Goal: Communication & Community: Answer question/provide support

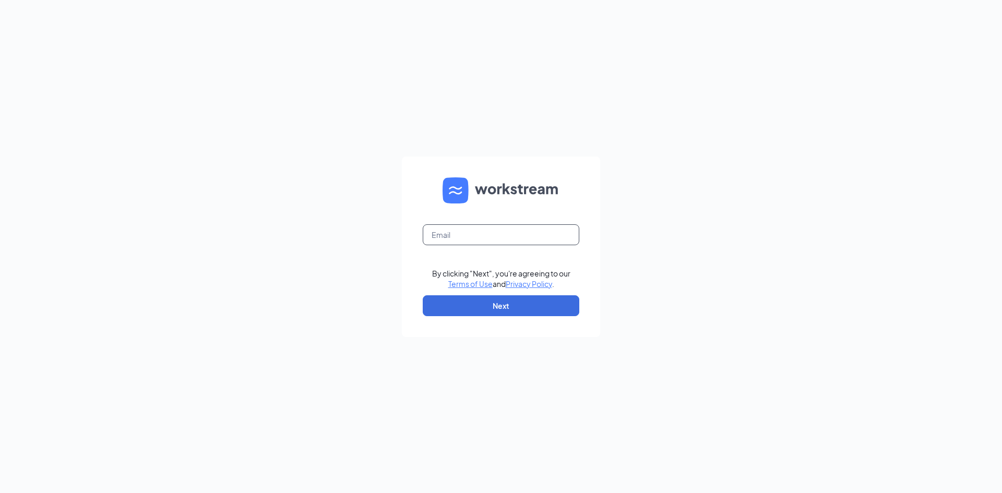
click at [460, 240] on input "text" at bounding box center [501, 234] width 156 height 21
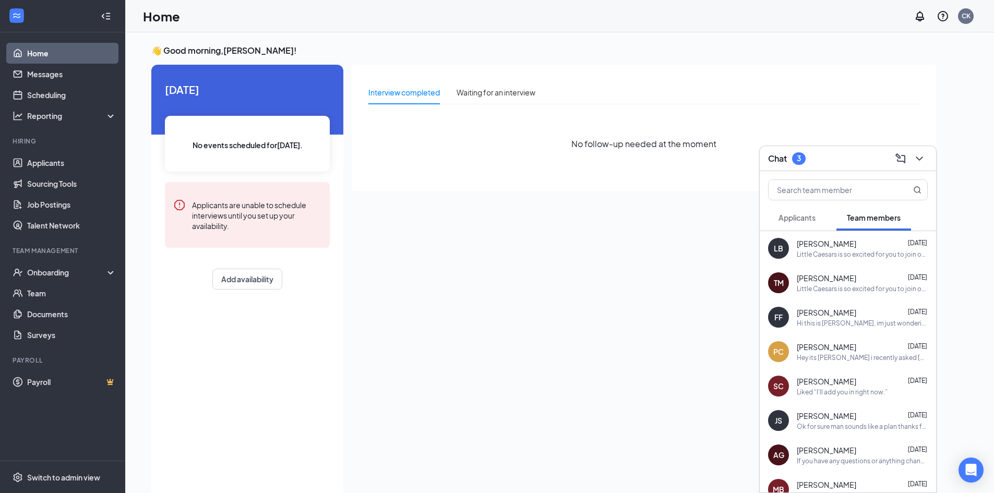
click at [818, 216] on button "Applicants" at bounding box center [797, 217] width 58 height 26
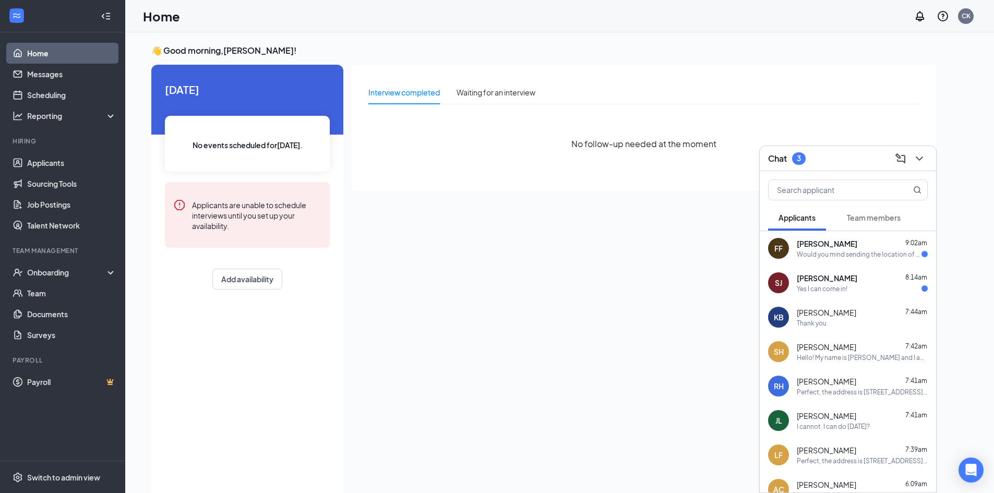
click at [848, 271] on div "[PERSON_NAME] 8:14am Yes I can come in!" at bounding box center [847, 283] width 176 height 34
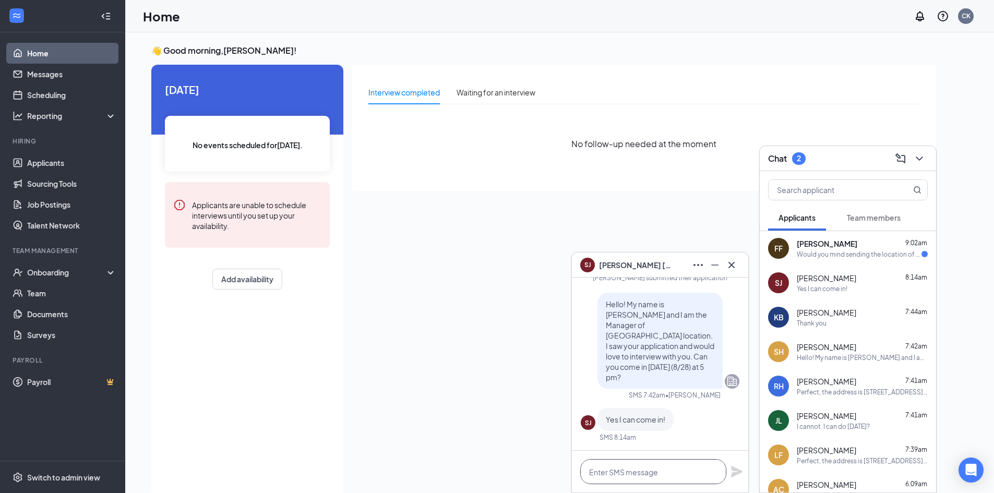
click at [695, 470] on textarea at bounding box center [653, 471] width 146 height 25
click at [707, 472] on textarea at bounding box center [653, 471] width 146 height 25
paste textarea "Perfect, the address is [STREET_ADDRESS]. I will see you then :)"
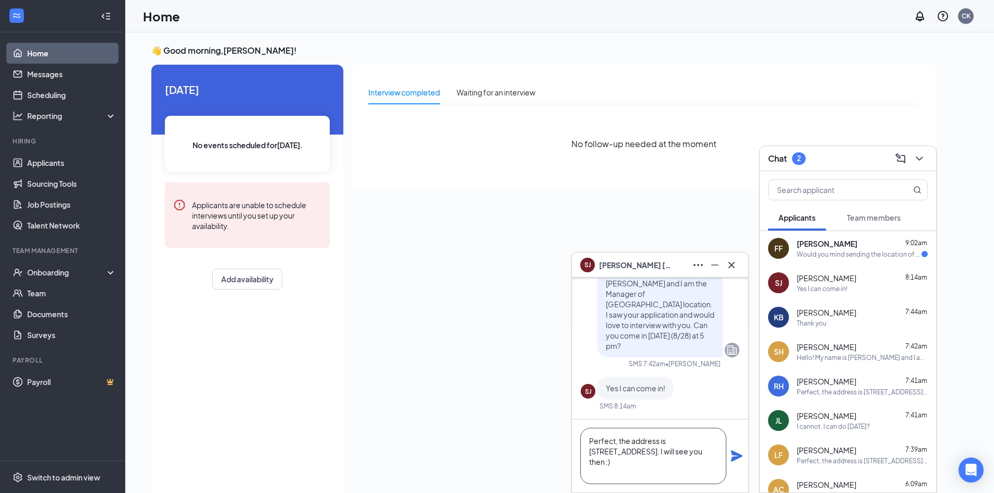
type textarea "Perfect, the address is [STREET_ADDRESS]. I will see you then :)"
click at [737, 450] on icon "Plane" at bounding box center [736, 456] width 13 height 13
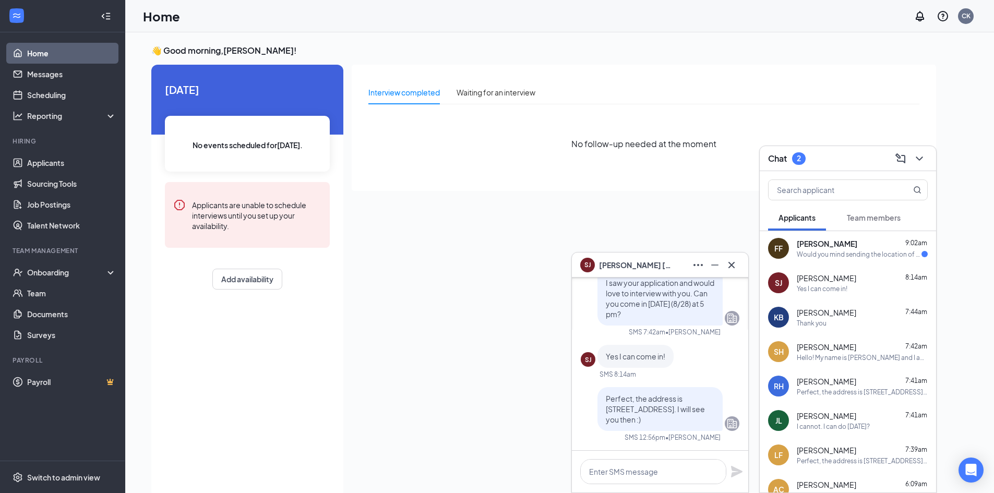
scroll to position [0, 0]
click at [852, 251] on div "Would you mind sending the location of the place of the interview" at bounding box center [859, 254] width 125 height 9
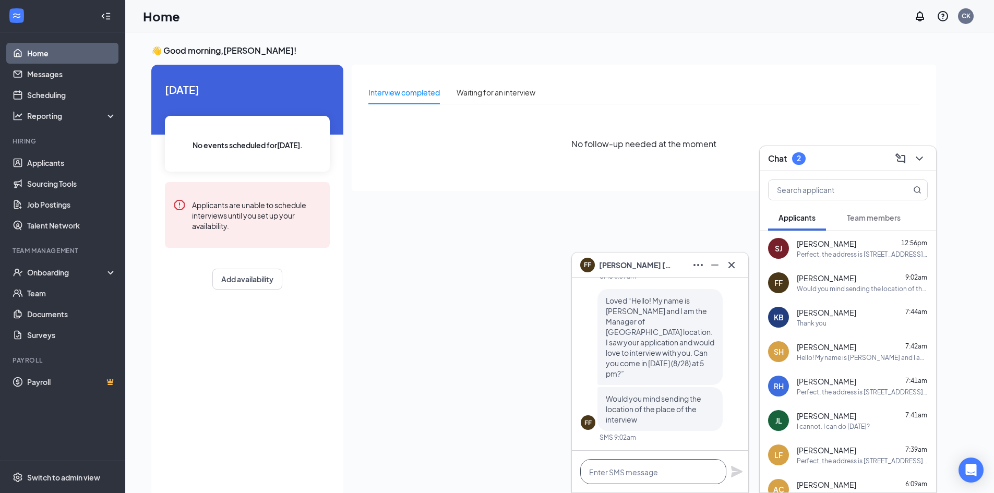
click at [668, 474] on textarea at bounding box center [653, 471] width 146 height 25
paste textarea "Perfect, the address is [STREET_ADDRESS]. I will see you then :)"
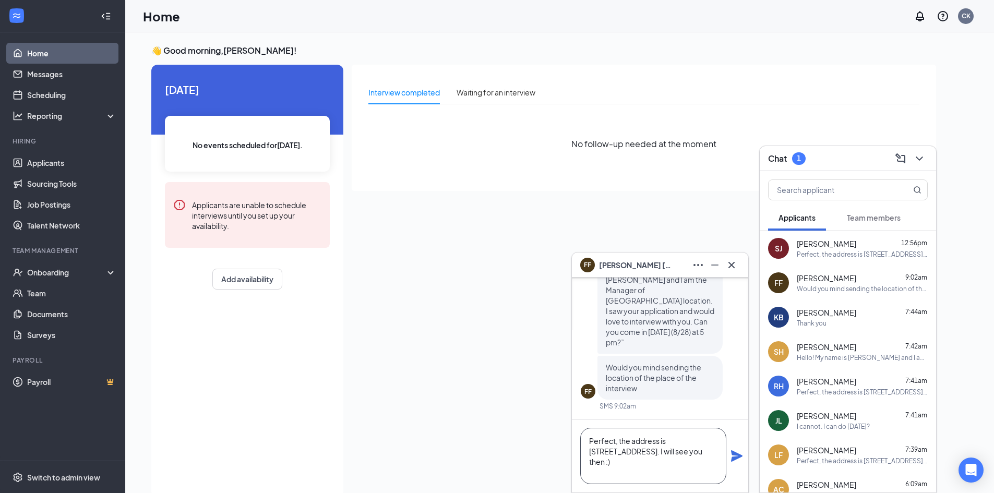
type textarea "Perfect, the address is [STREET_ADDRESS]. I will see you then :)"
click at [737, 455] on icon "Plane" at bounding box center [736, 455] width 11 height 11
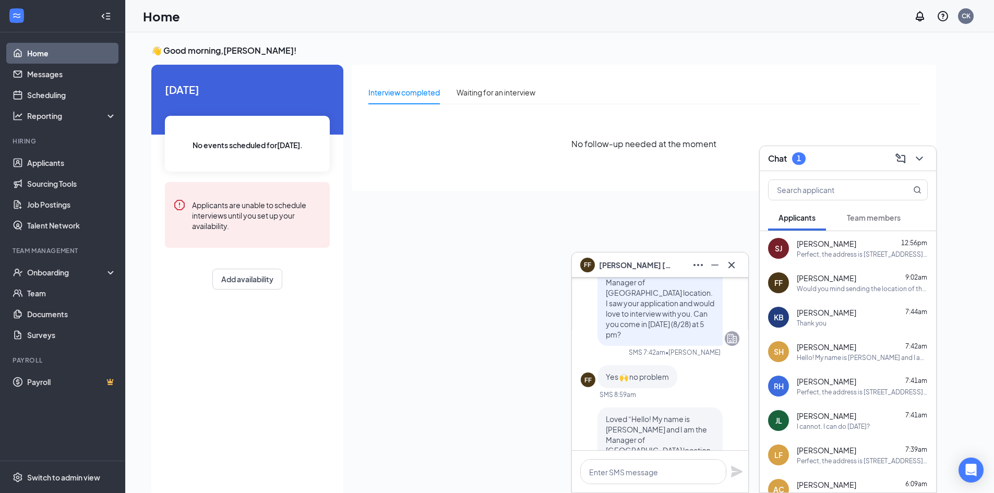
scroll to position [-248, 0]
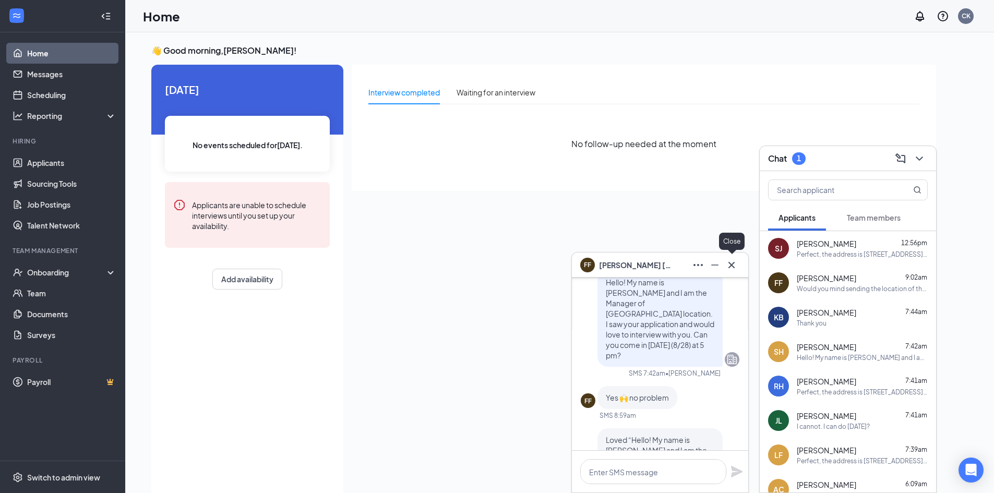
click at [737, 270] on icon "Cross" at bounding box center [731, 265] width 13 height 13
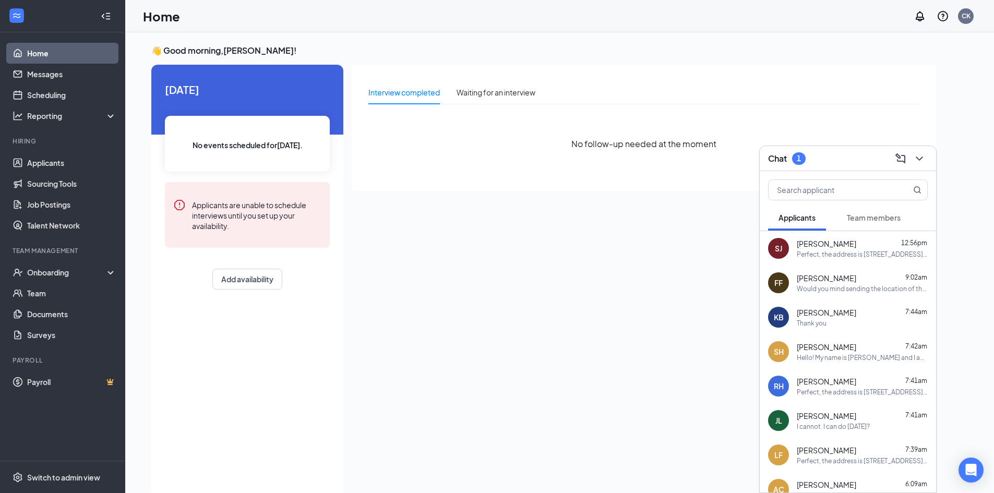
click at [897, 218] on span "Team members" at bounding box center [874, 217] width 54 height 9
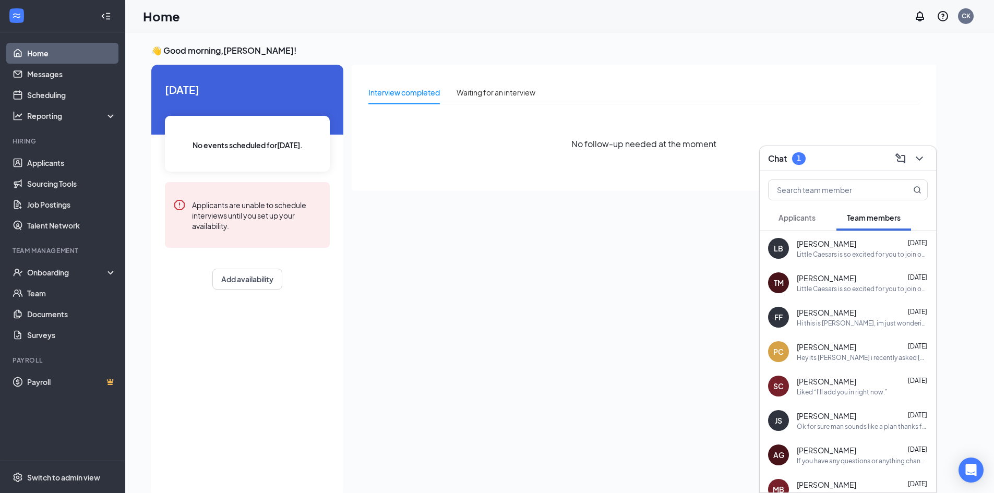
click at [886, 279] on div "[PERSON_NAME] [DATE]" at bounding box center [862, 278] width 131 height 10
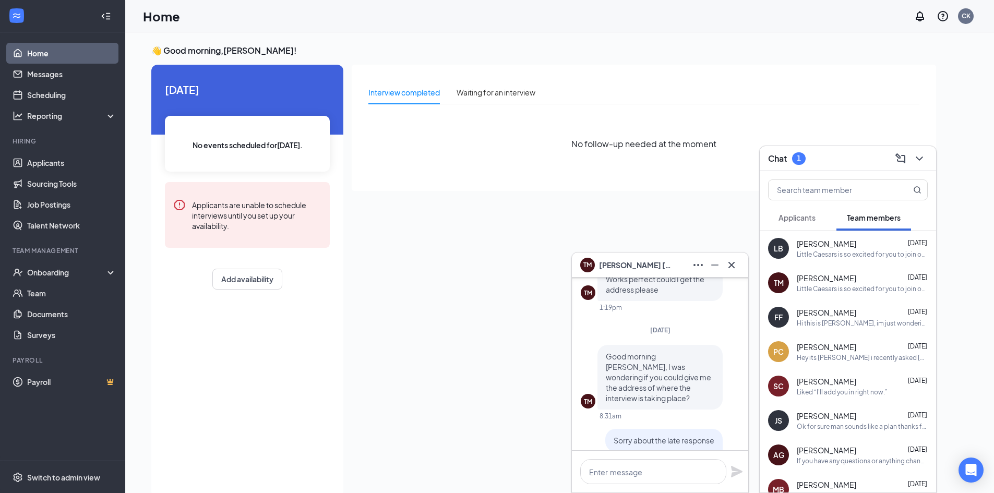
scroll to position [-417, 0]
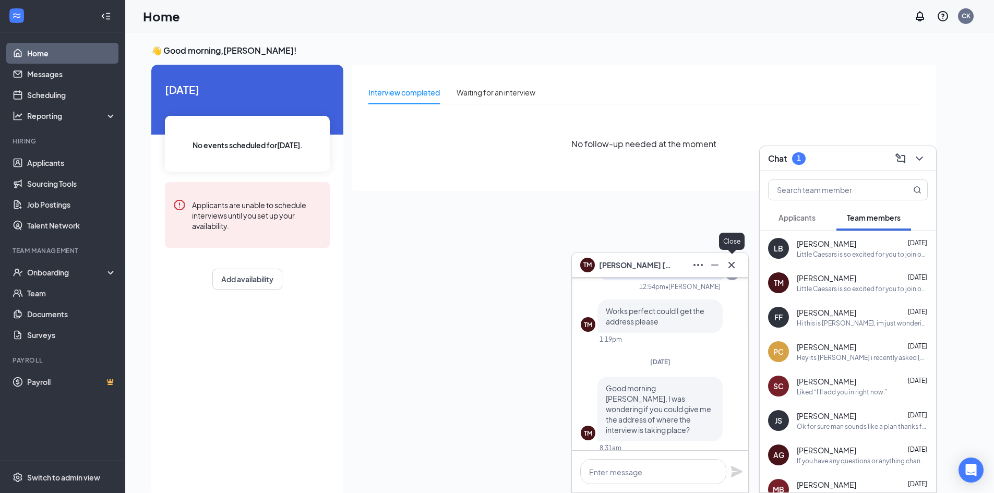
click at [737, 270] on icon "Cross" at bounding box center [731, 265] width 13 height 13
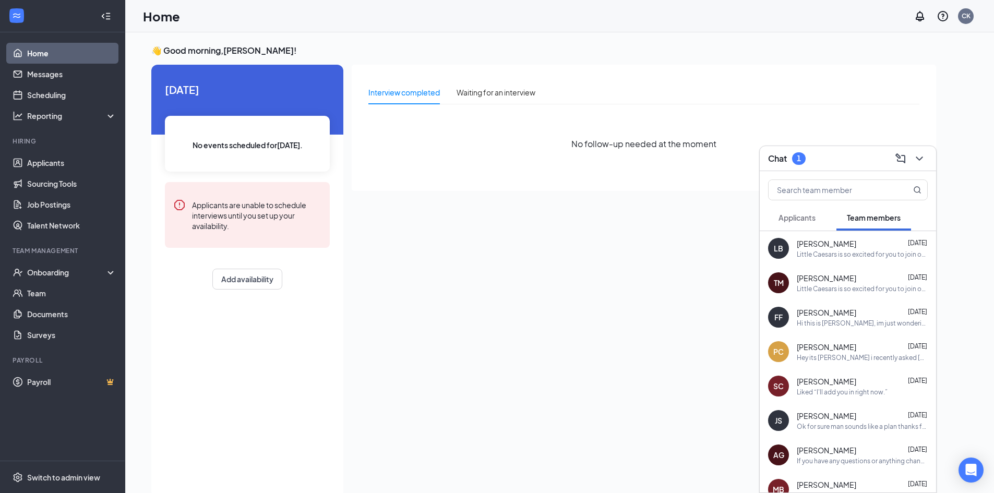
click at [795, 225] on button "Applicants" at bounding box center [797, 217] width 58 height 26
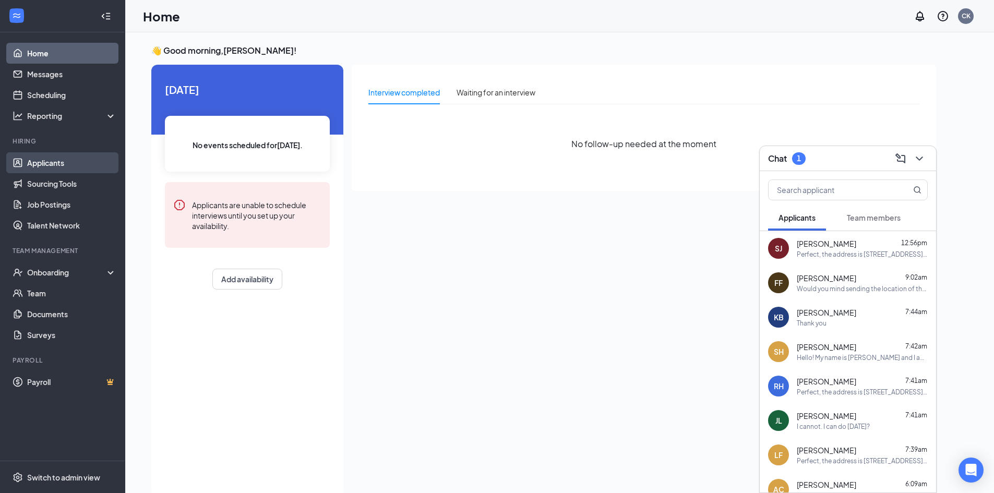
click at [55, 156] on link "Applicants" at bounding box center [71, 162] width 89 height 21
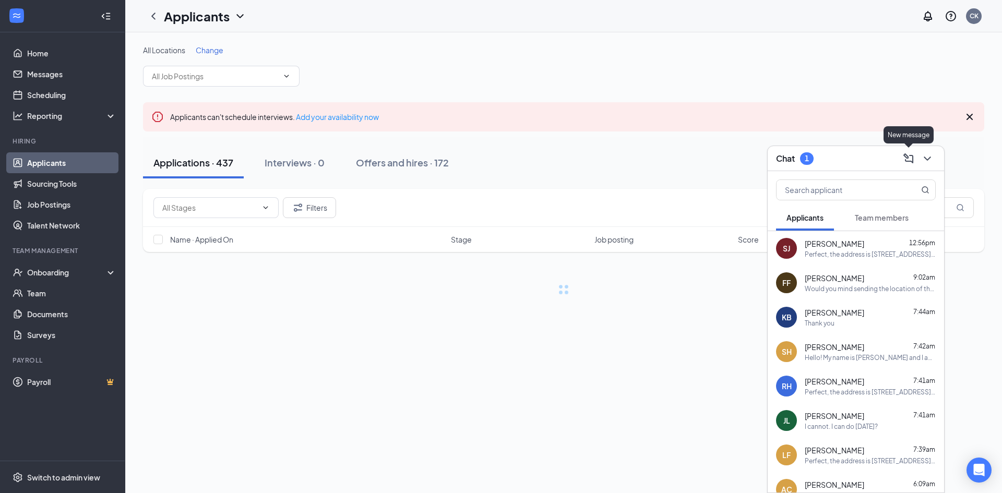
click at [924, 163] on icon "ChevronDown" at bounding box center [927, 158] width 13 height 13
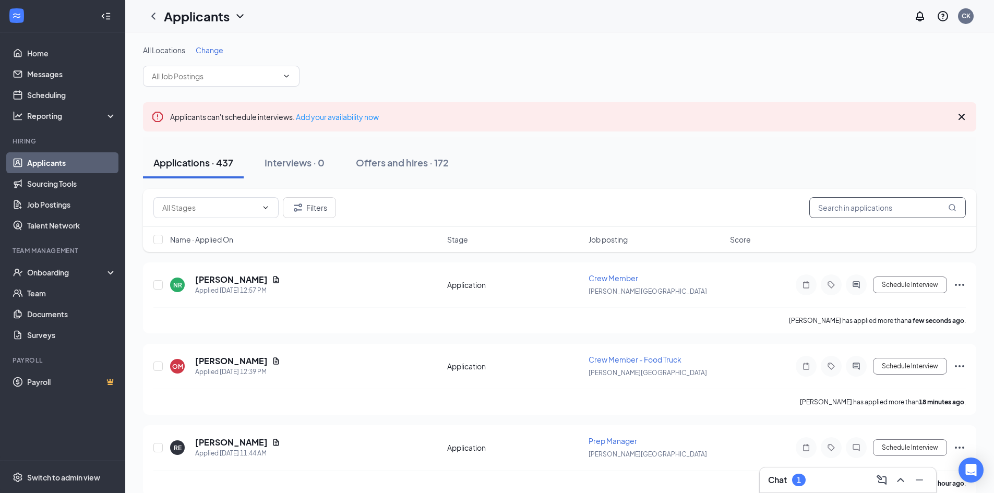
click at [880, 210] on input "text" at bounding box center [887, 207] width 156 height 21
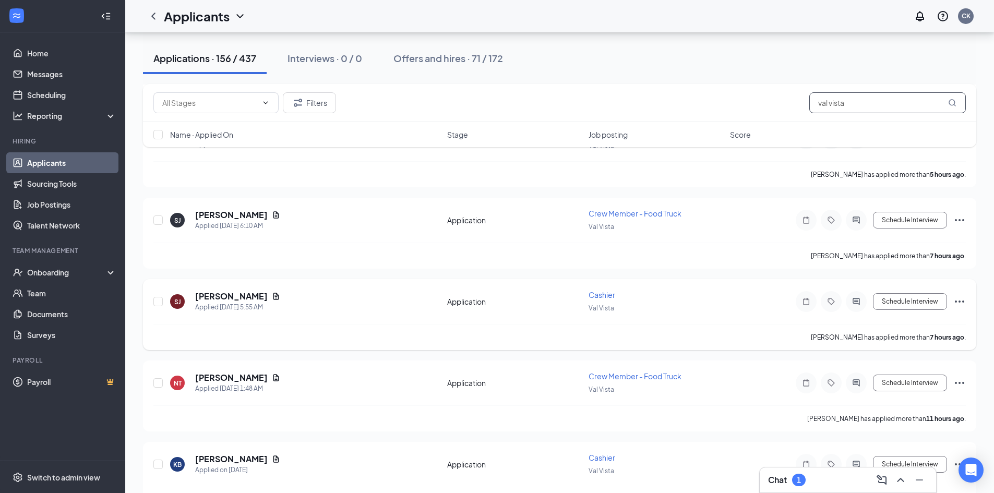
scroll to position [391, 0]
type input "val vista"
click at [802, 482] on div "1" at bounding box center [799, 480] width 14 height 13
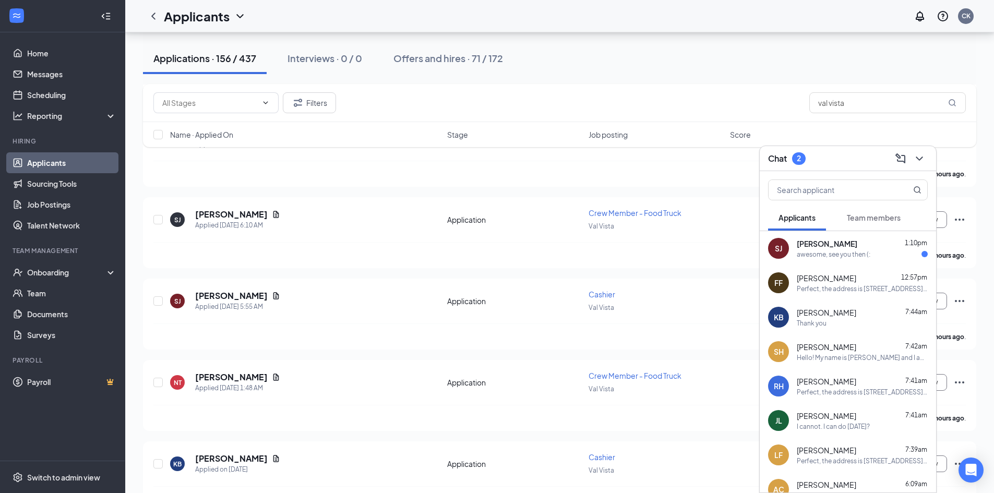
click at [889, 240] on div "[PERSON_NAME] 1:10pm" at bounding box center [862, 243] width 131 height 10
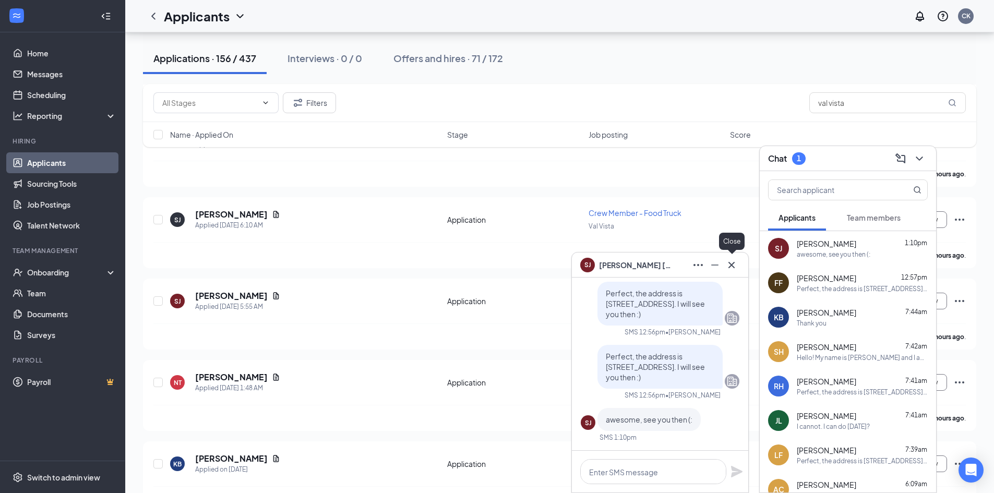
click at [732, 274] on div "[PERSON_NAME]" at bounding box center [660, 264] width 176 height 25
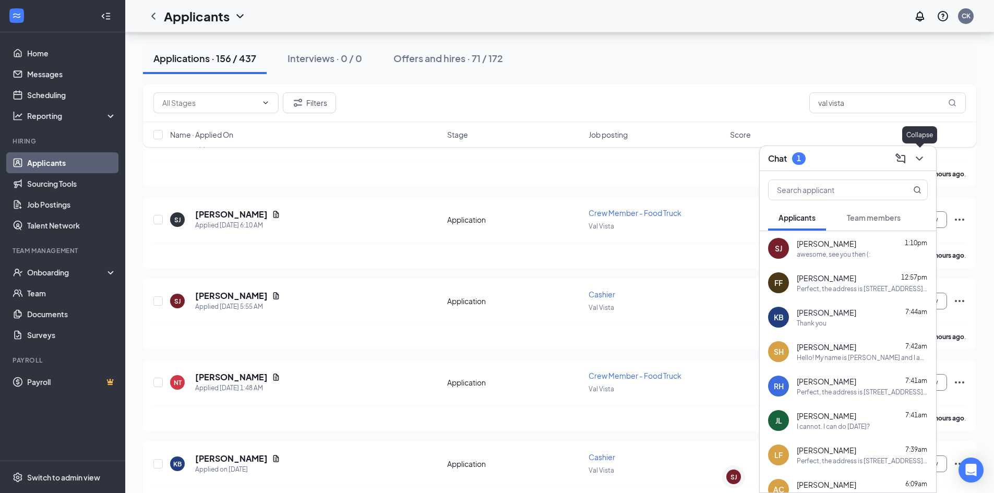
click at [916, 159] on icon "ChevronDown" at bounding box center [919, 158] width 13 height 13
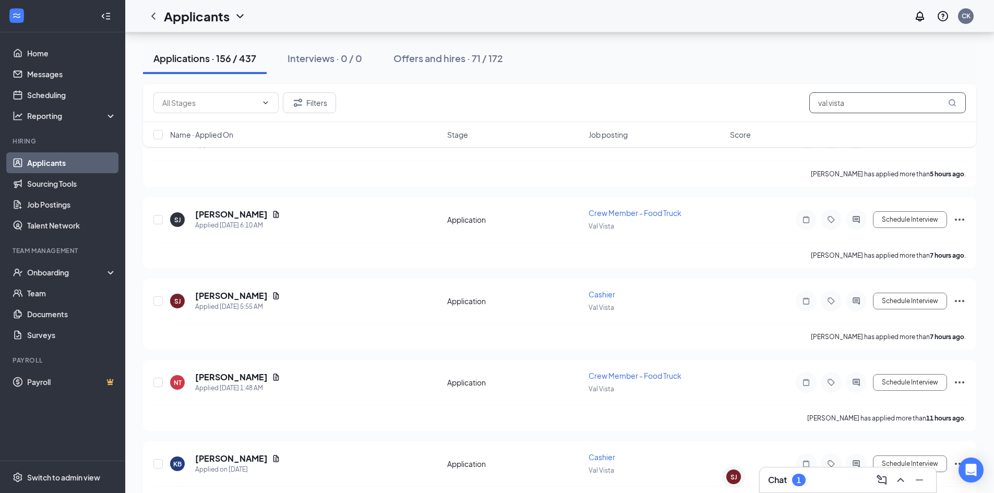
drag, startPoint x: 871, startPoint y: 108, endPoint x: 811, endPoint y: 116, distance: 60.0
click at [811, 116] on div "Filters val vista" at bounding box center [559, 103] width 833 height 38
